Goal: Task Accomplishment & Management: Manage account settings

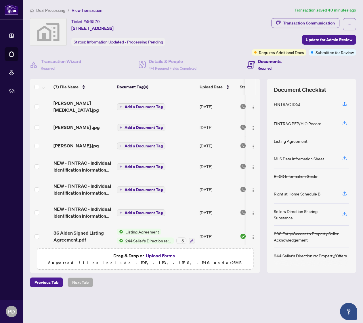
click at [180, 237] on div "+ 5" at bounding box center [181, 240] width 10 height 6
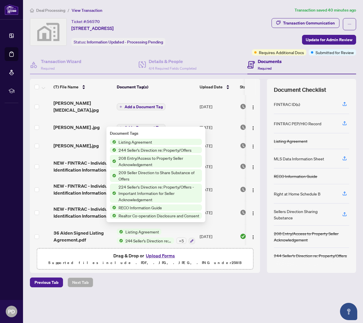
click at [32, 104] on td at bounding box center [40, 106] width 21 height 23
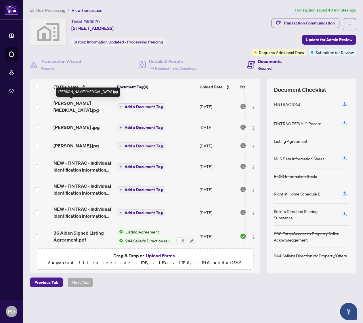
click at [77, 102] on span "[PERSON_NAME][MEDICAL_DATA].jpg" at bounding box center [83, 107] width 59 height 14
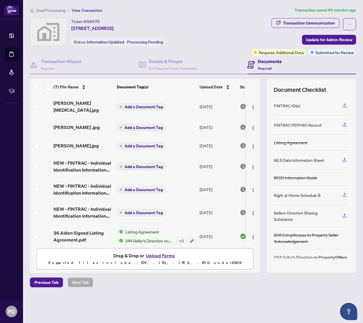
scroll to position [1, 0]
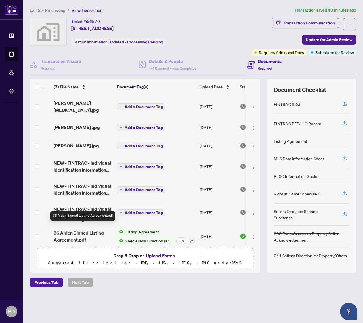
click at [80, 229] on span "36 Alden Signed Listing Agreement.pdf" at bounding box center [83, 236] width 59 height 14
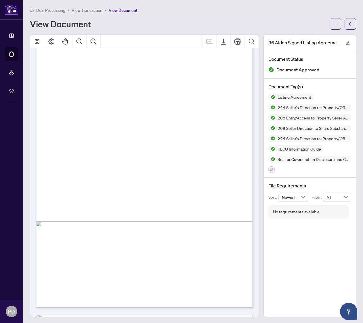
scroll to position [6358, 0]
